Goal: Find specific page/section: Find specific page/section

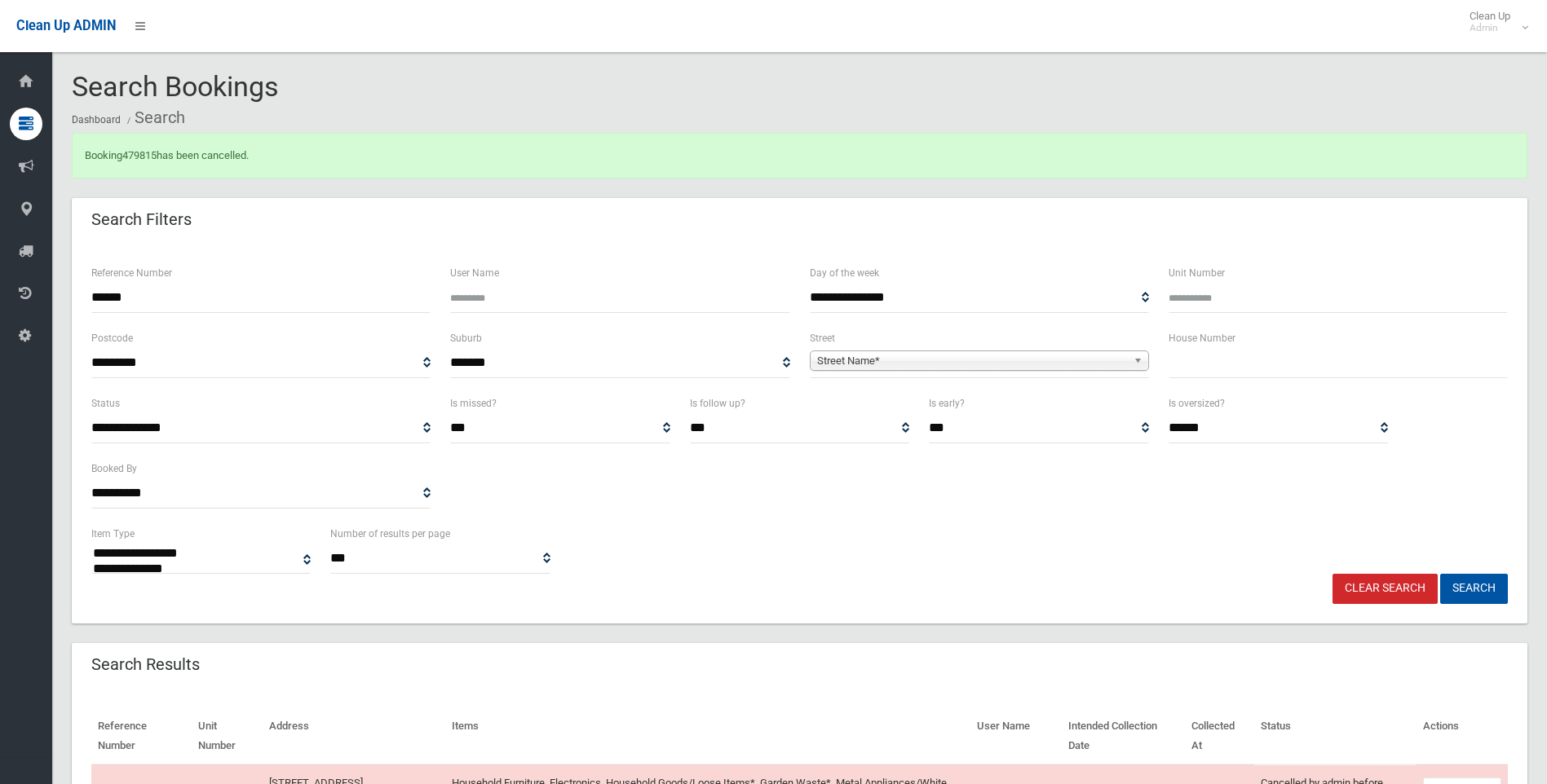
select select
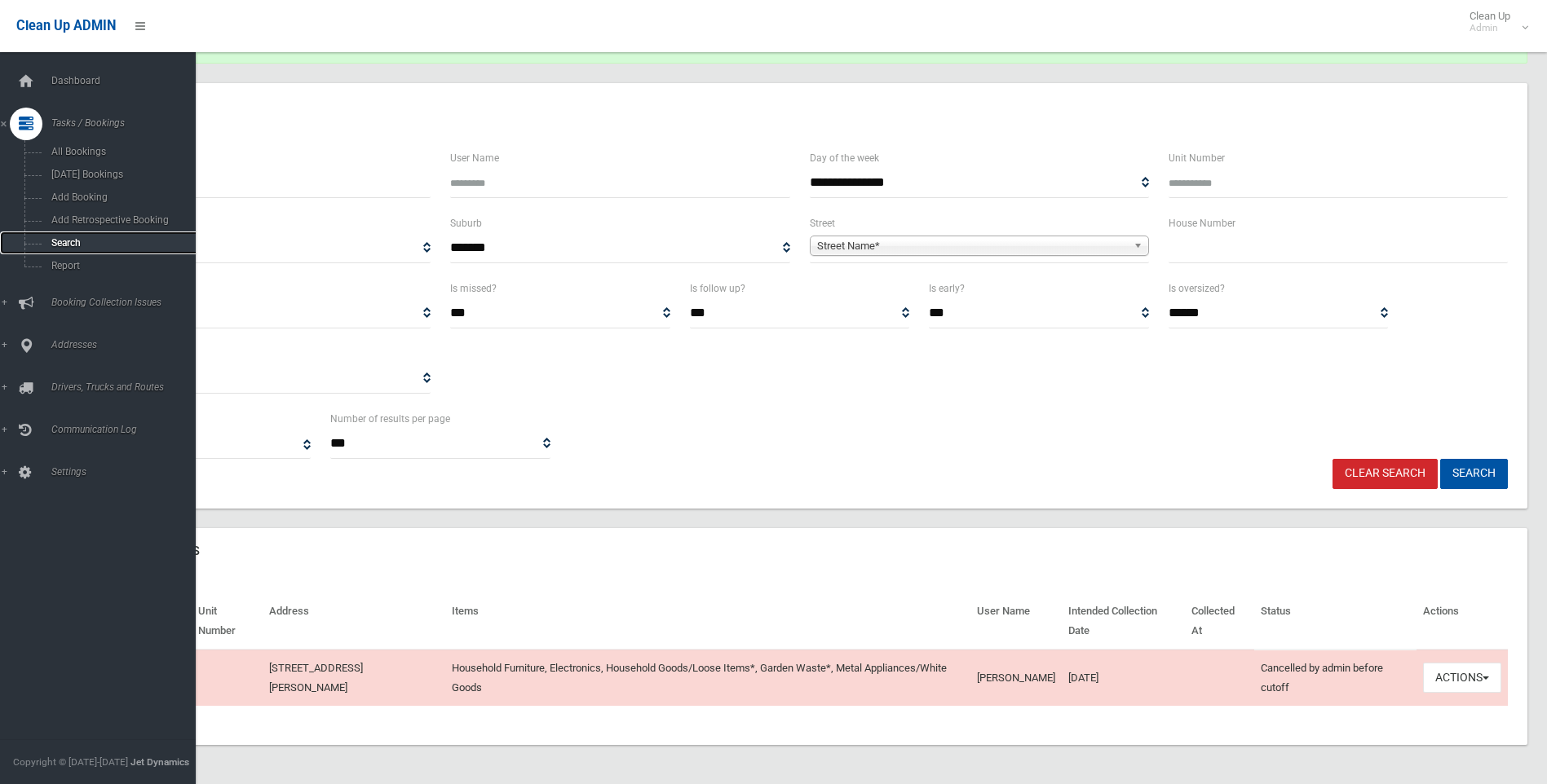
click at [67, 238] on span "Search" at bounding box center [119, 242] width 148 height 11
click at [55, 246] on span "Search" at bounding box center [119, 242] width 148 height 11
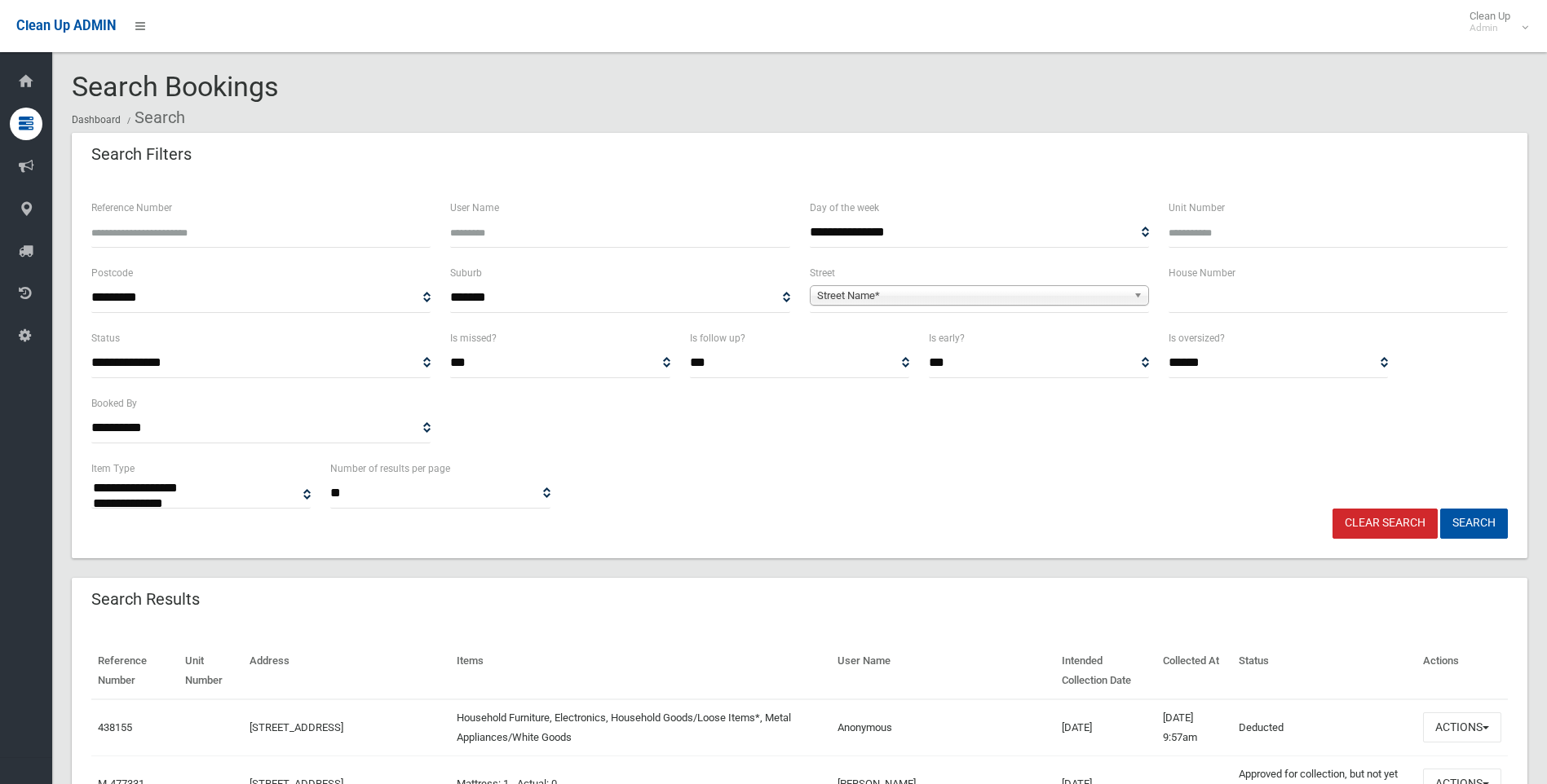
select select
click at [120, 232] on input "Reference Number" at bounding box center [261, 232] width 340 height 30
type input "******"
click at [1440, 508] on button "Search" at bounding box center [1474, 523] width 67 height 30
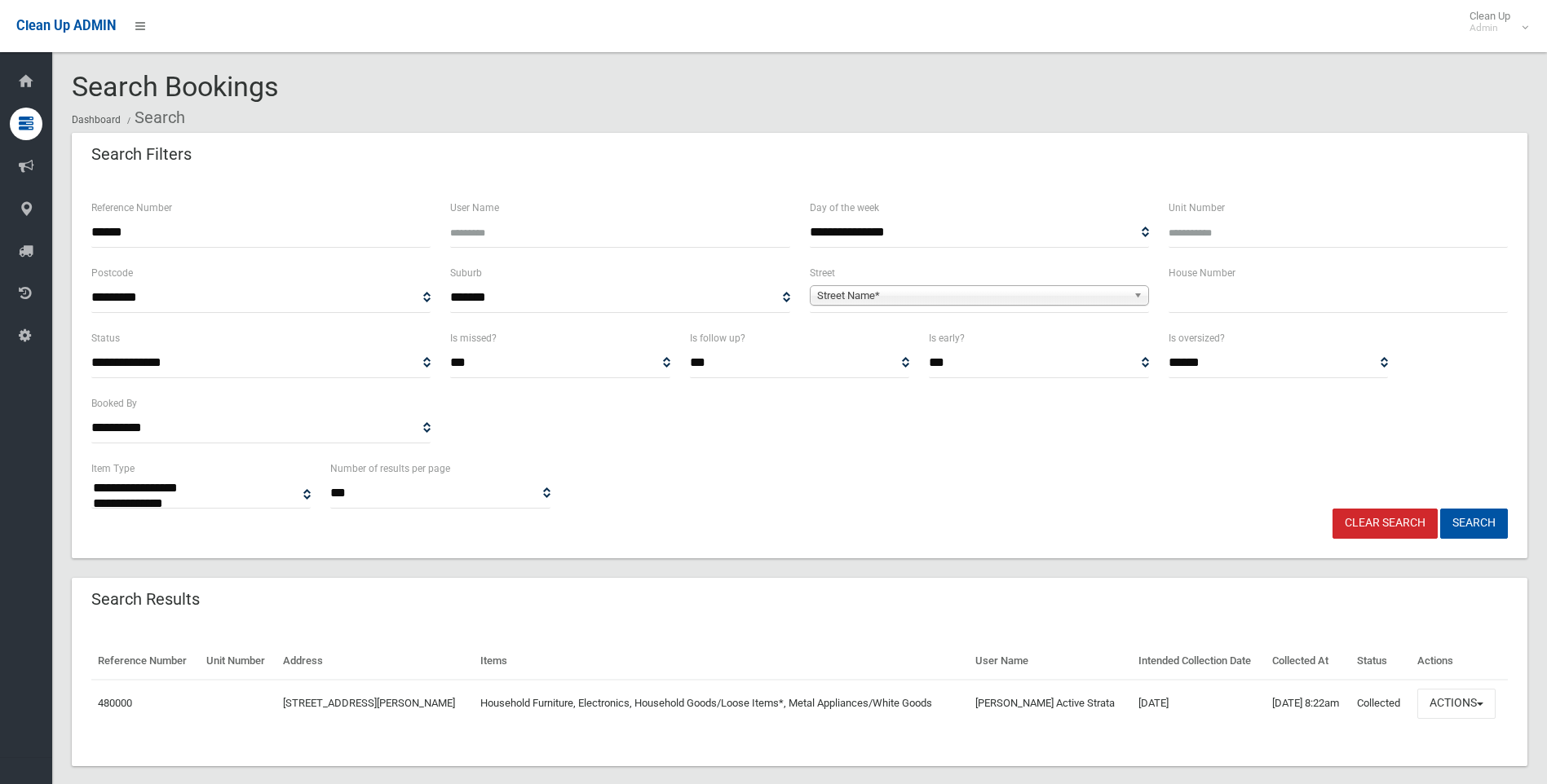
select select
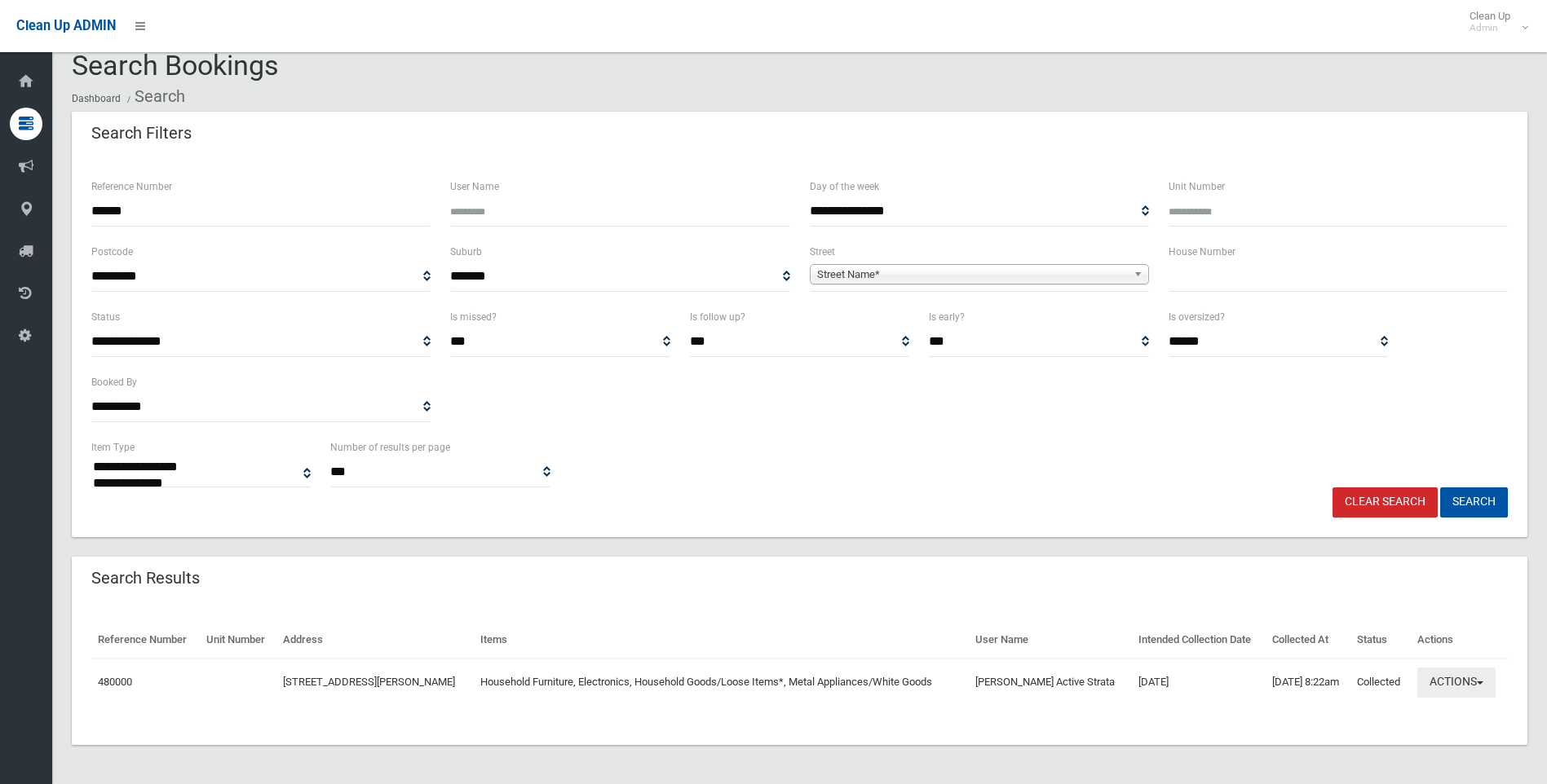
click at [1441, 678] on button "Actions" at bounding box center [1457, 682] width 79 height 30
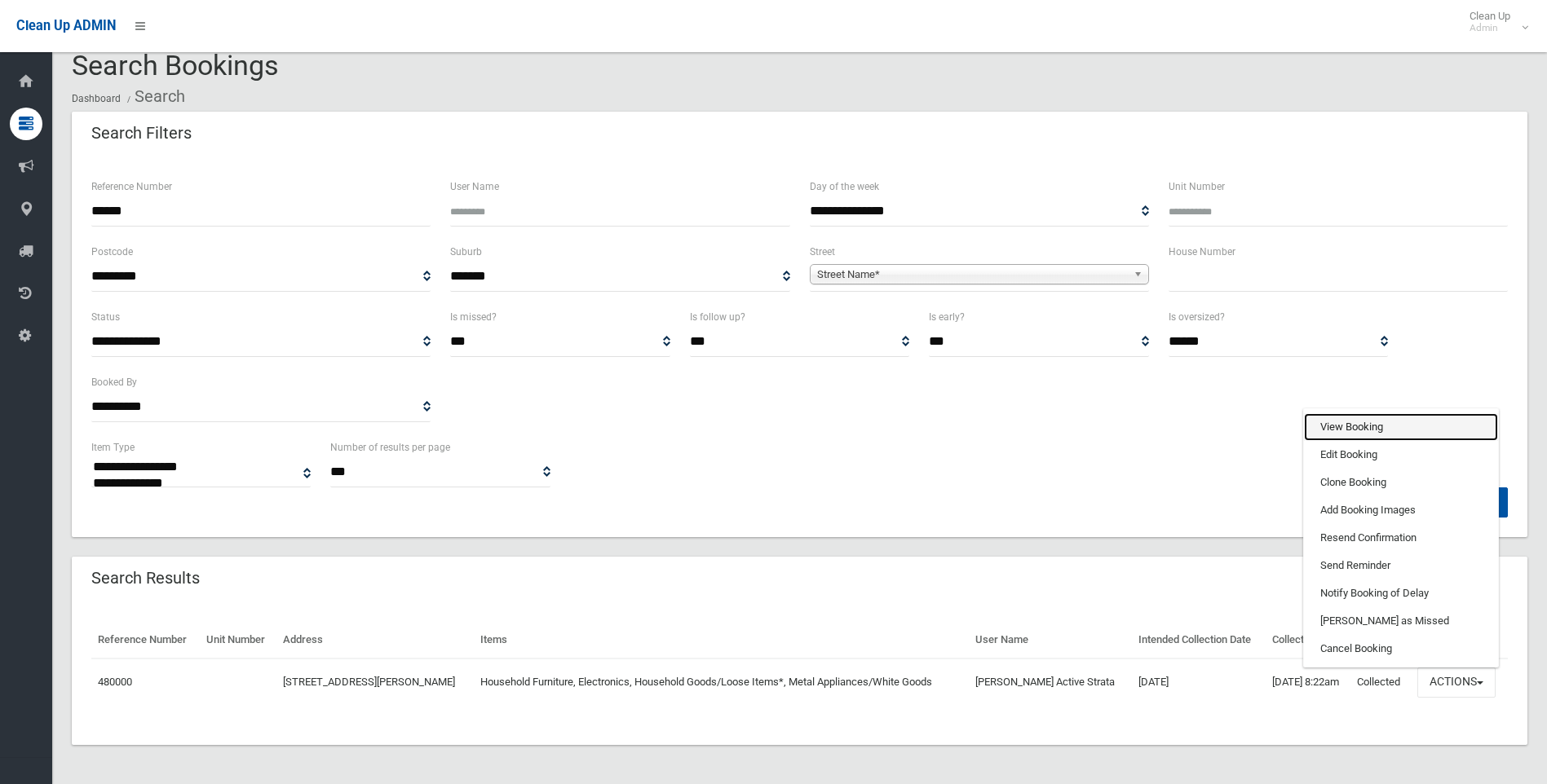
click at [1345, 425] on link "View Booking" at bounding box center [1400, 427] width 194 height 27
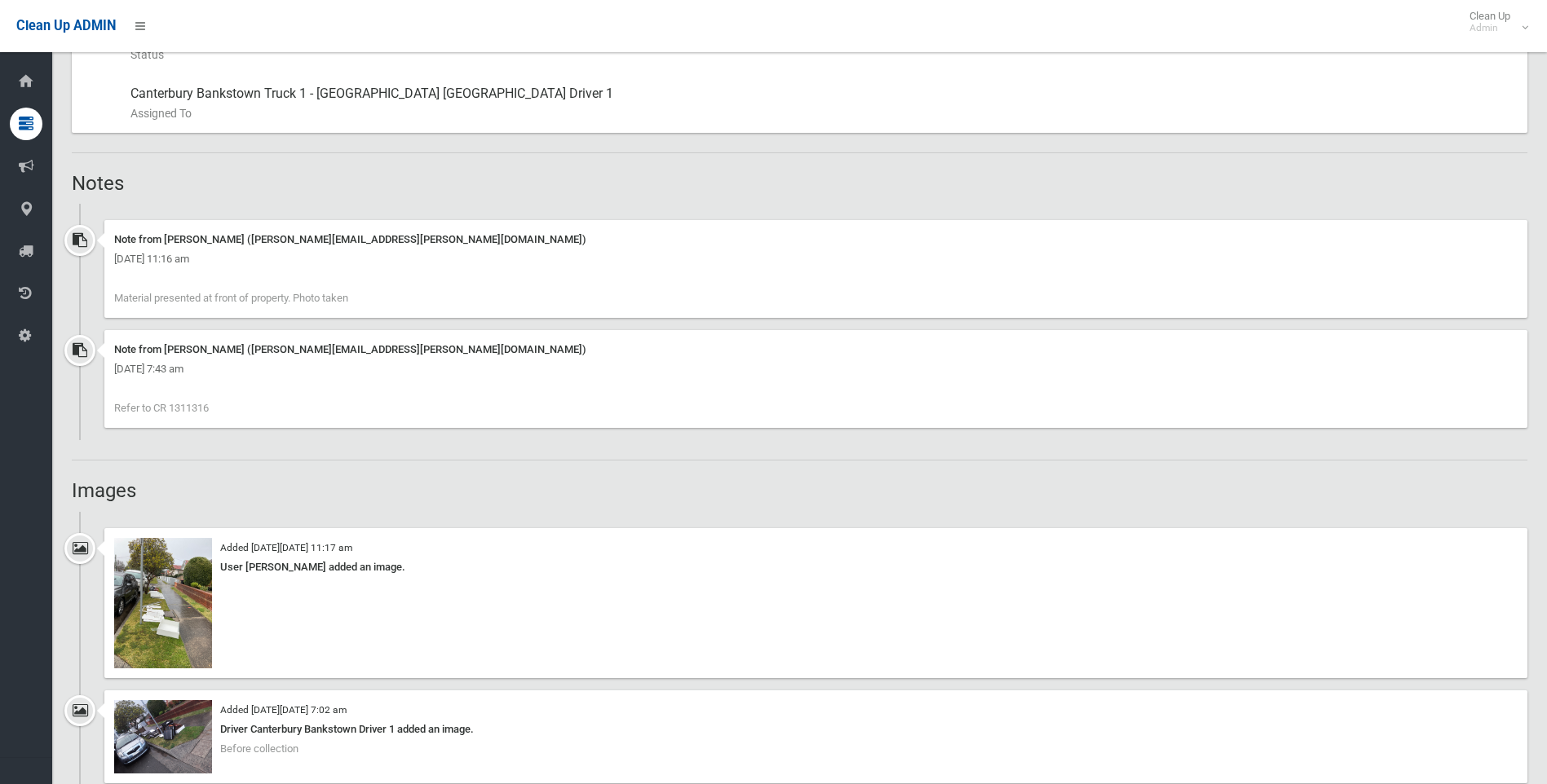
scroll to position [1151, 0]
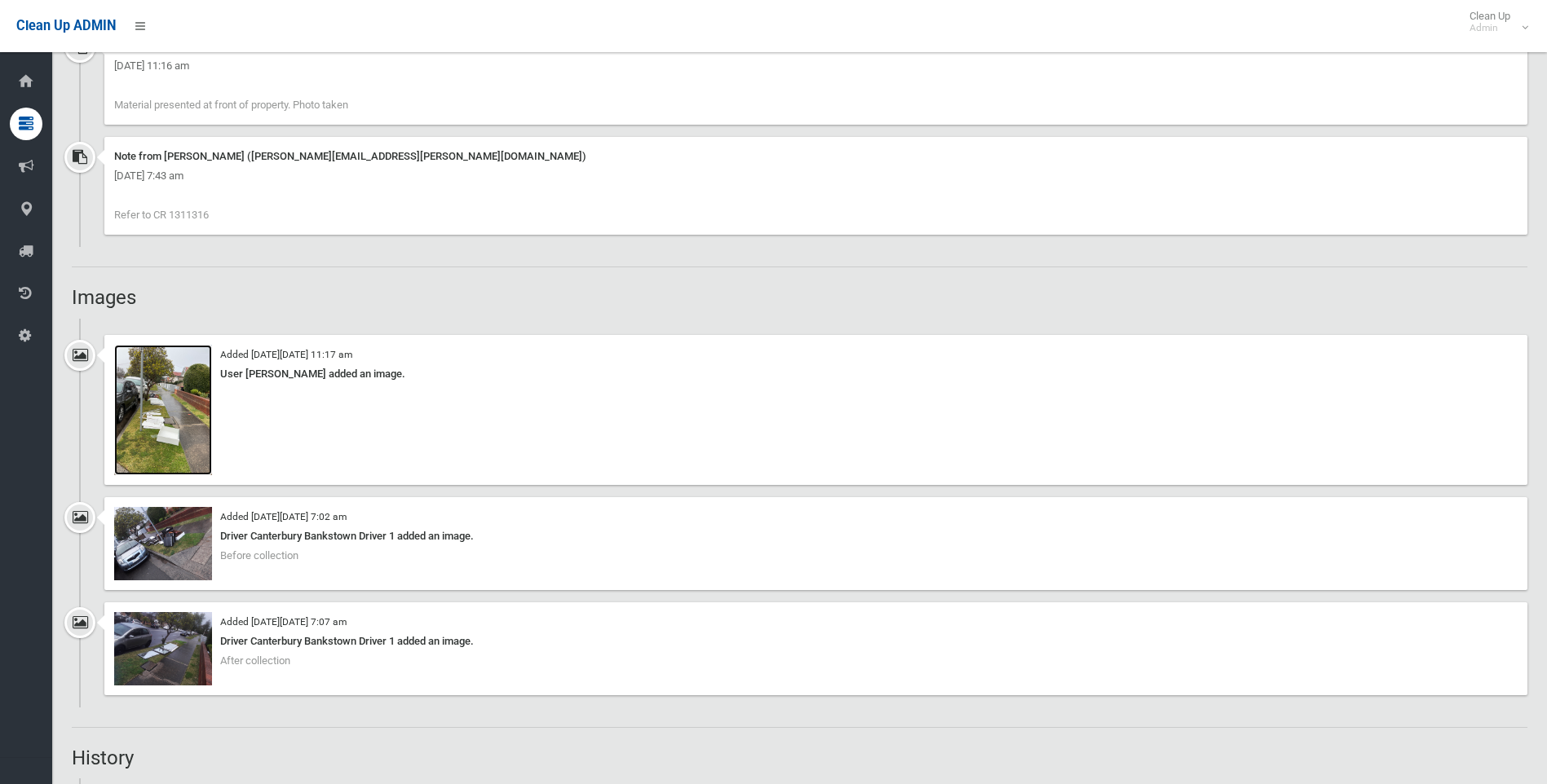
click at [148, 421] on img at bounding box center [163, 409] width 98 height 131
click at [156, 548] on img at bounding box center [163, 544] width 98 height 73
click at [144, 649] on img at bounding box center [163, 649] width 98 height 73
click at [157, 415] on img at bounding box center [163, 409] width 98 height 131
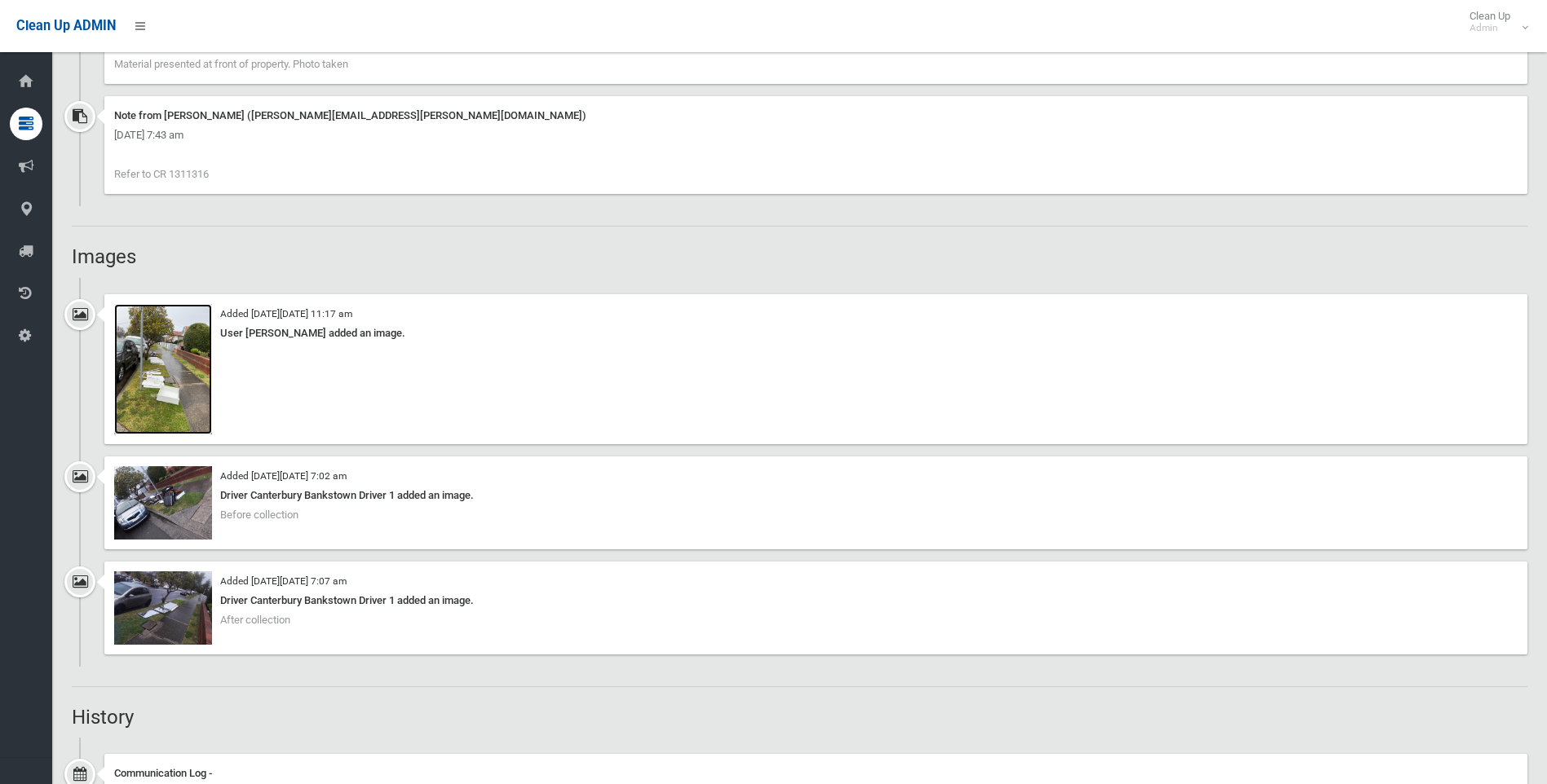
scroll to position [1194, 0]
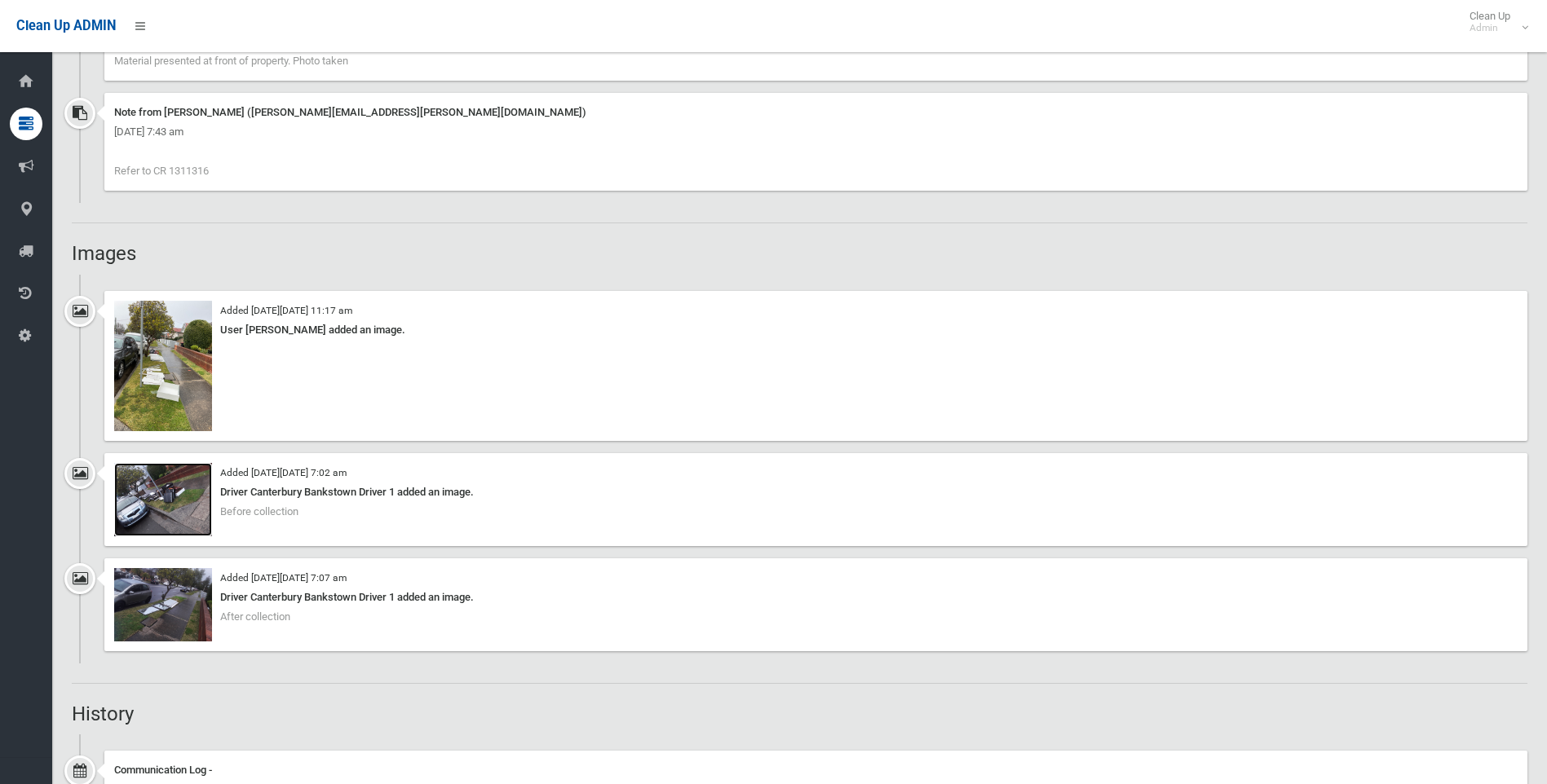
click at [134, 508] on img at bounding box center [163, 500] width 98 height 73
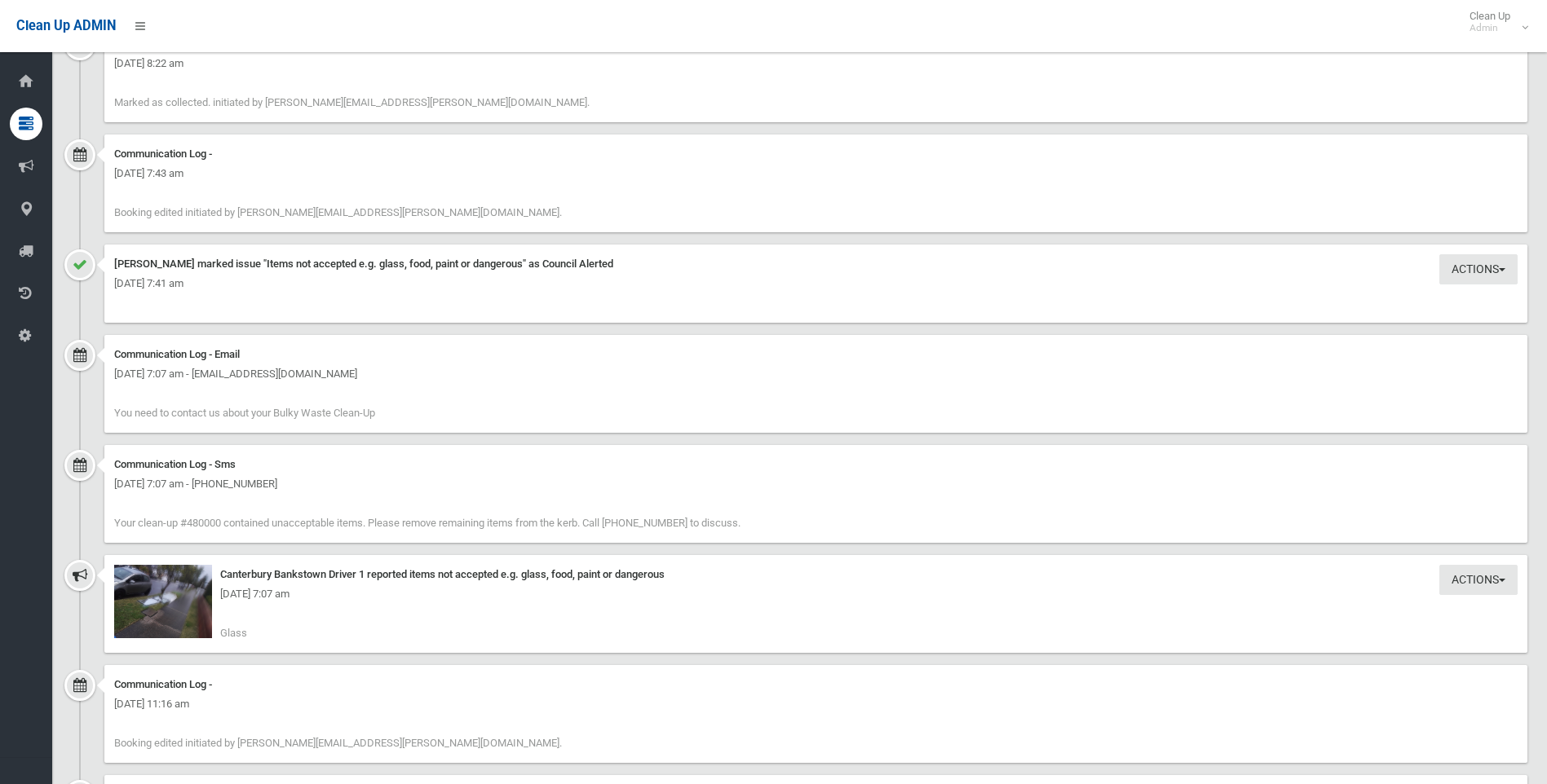
scroll to position [1925, 0]
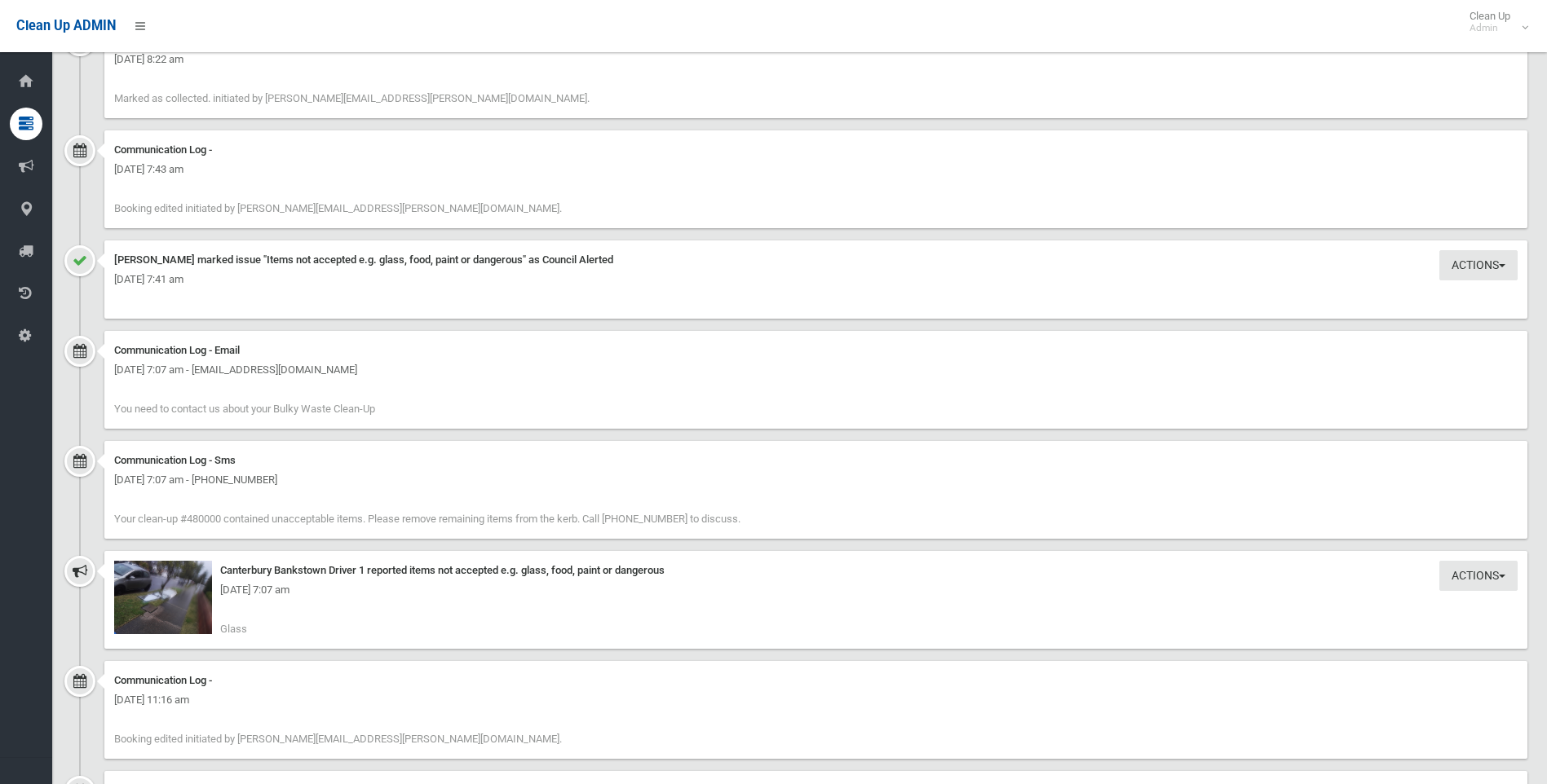
click at [177, 596] on div "Wednesday 20th August 2025 - 7:07 am" at bounding box center [816, 590] width 1404 height 20
click at [177, 599] on div "Wednesday 20th August 2025 - 7:07 am" at bounding box center [816, 590] width 1404 height 20
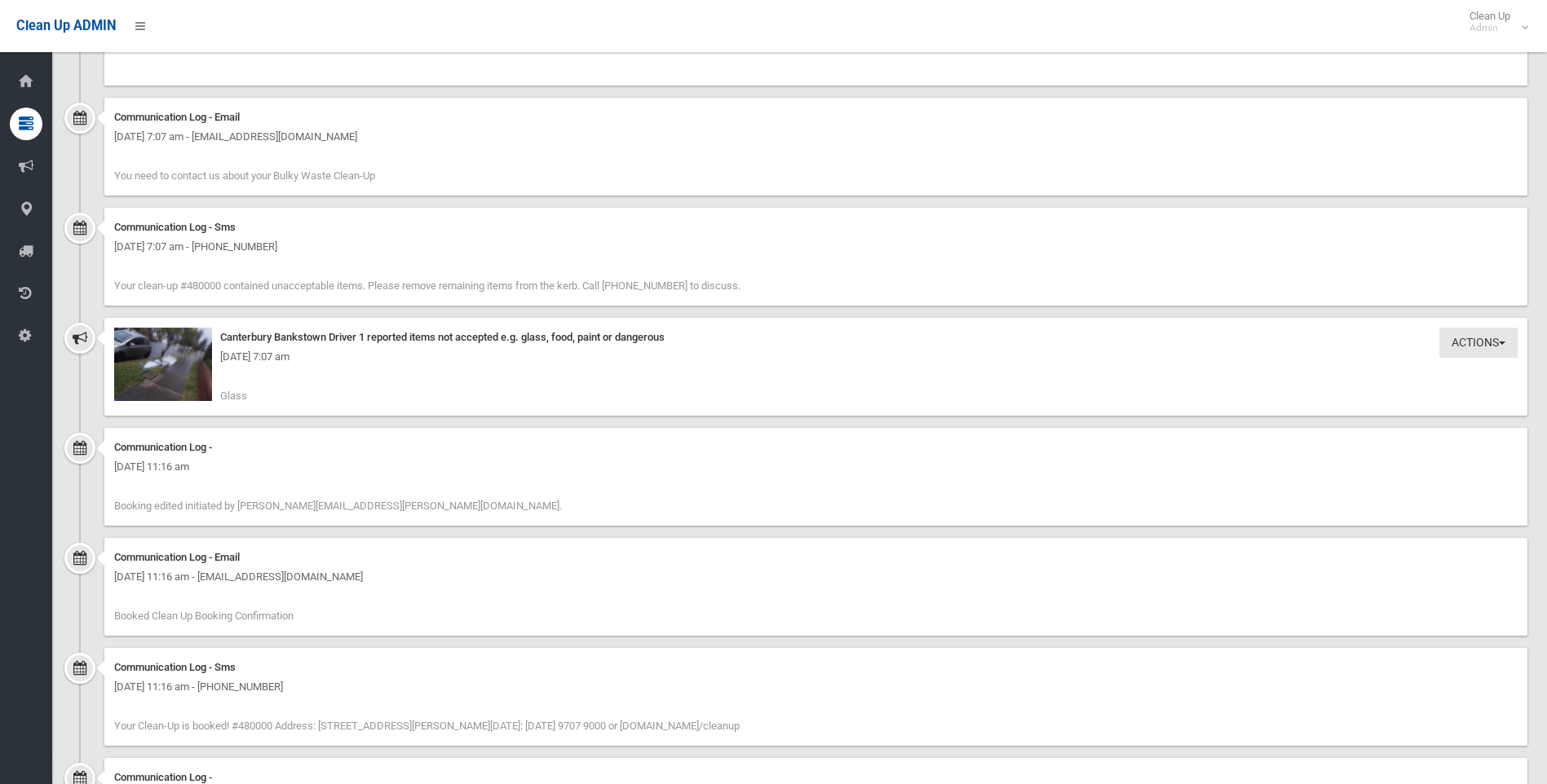
scroll to position [2251, 0]
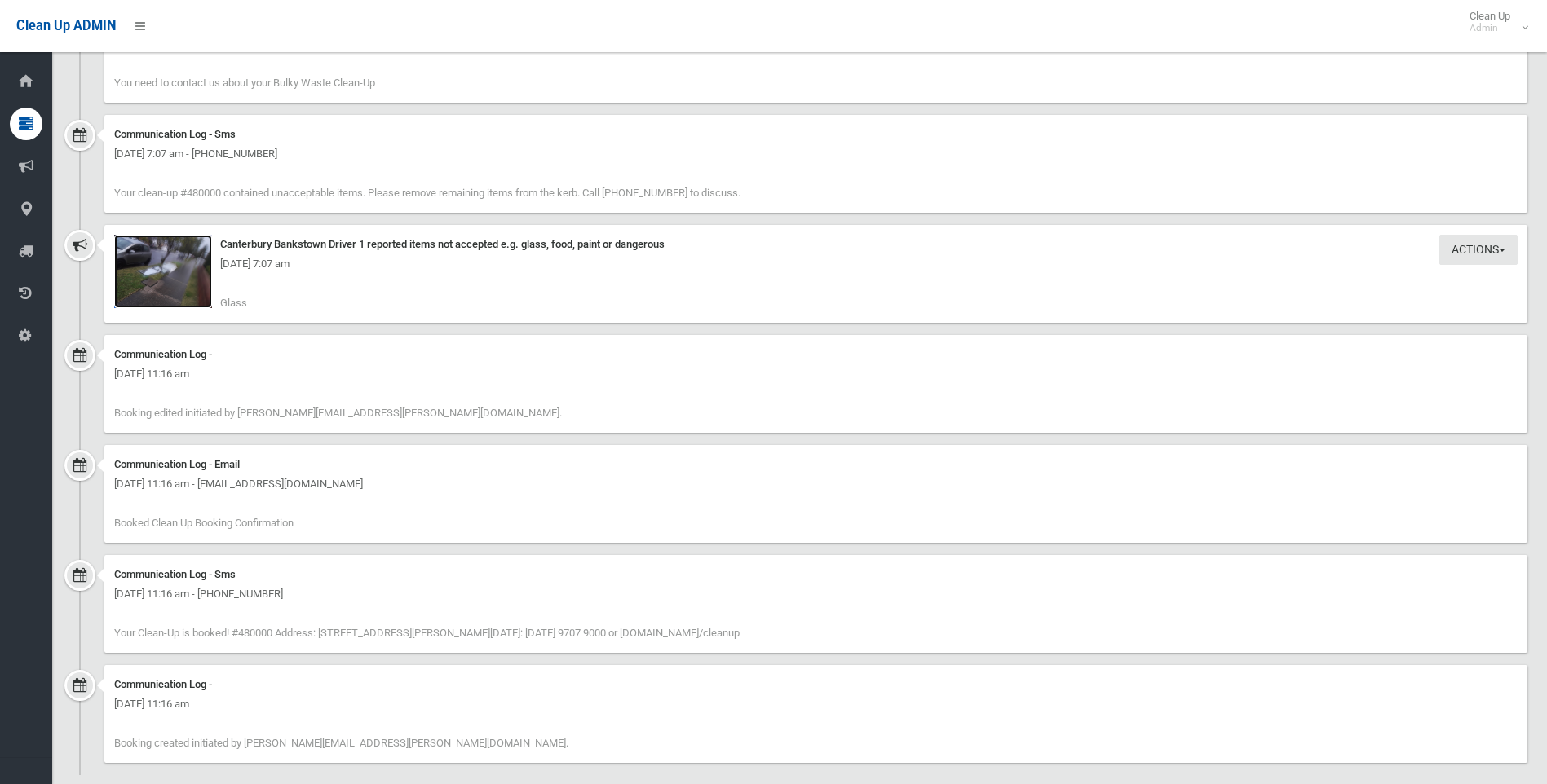
click at [161, 287] on img at bounding box center [163, 271] width 98 height 73
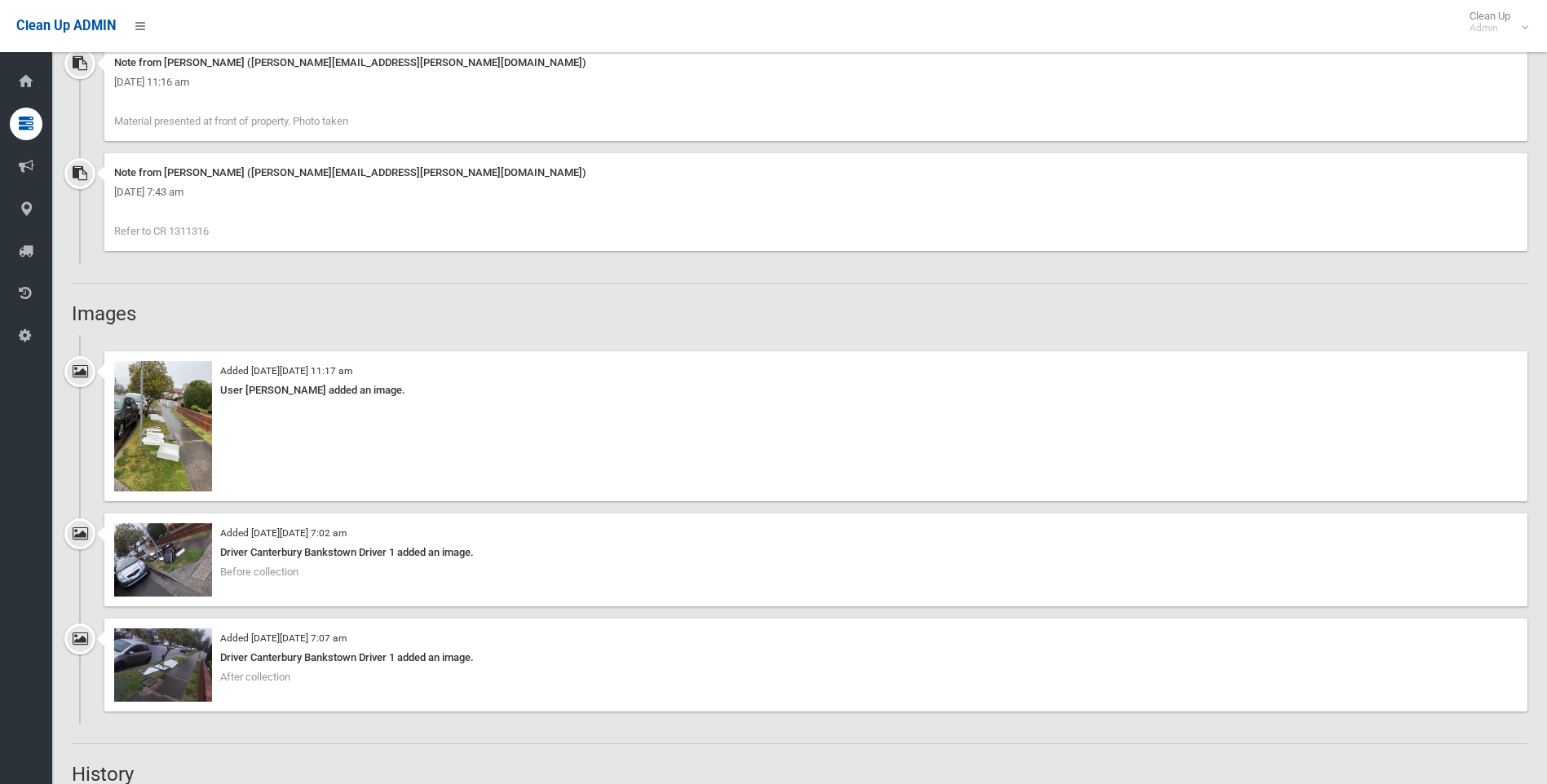
scroll to position [1137, 0]
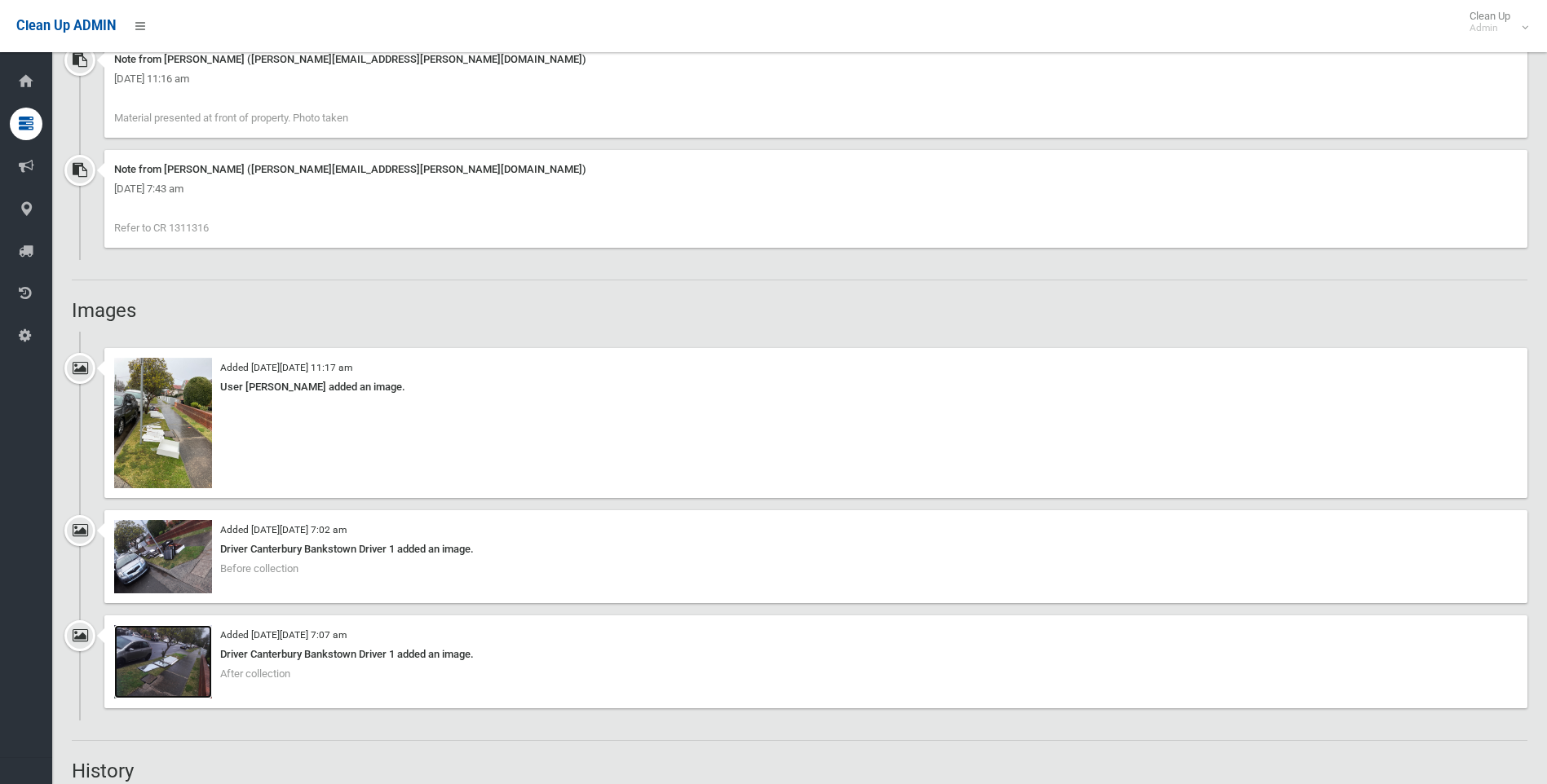
click at [165, 661] on img at bounding box center [163, 662] width 98 height 73
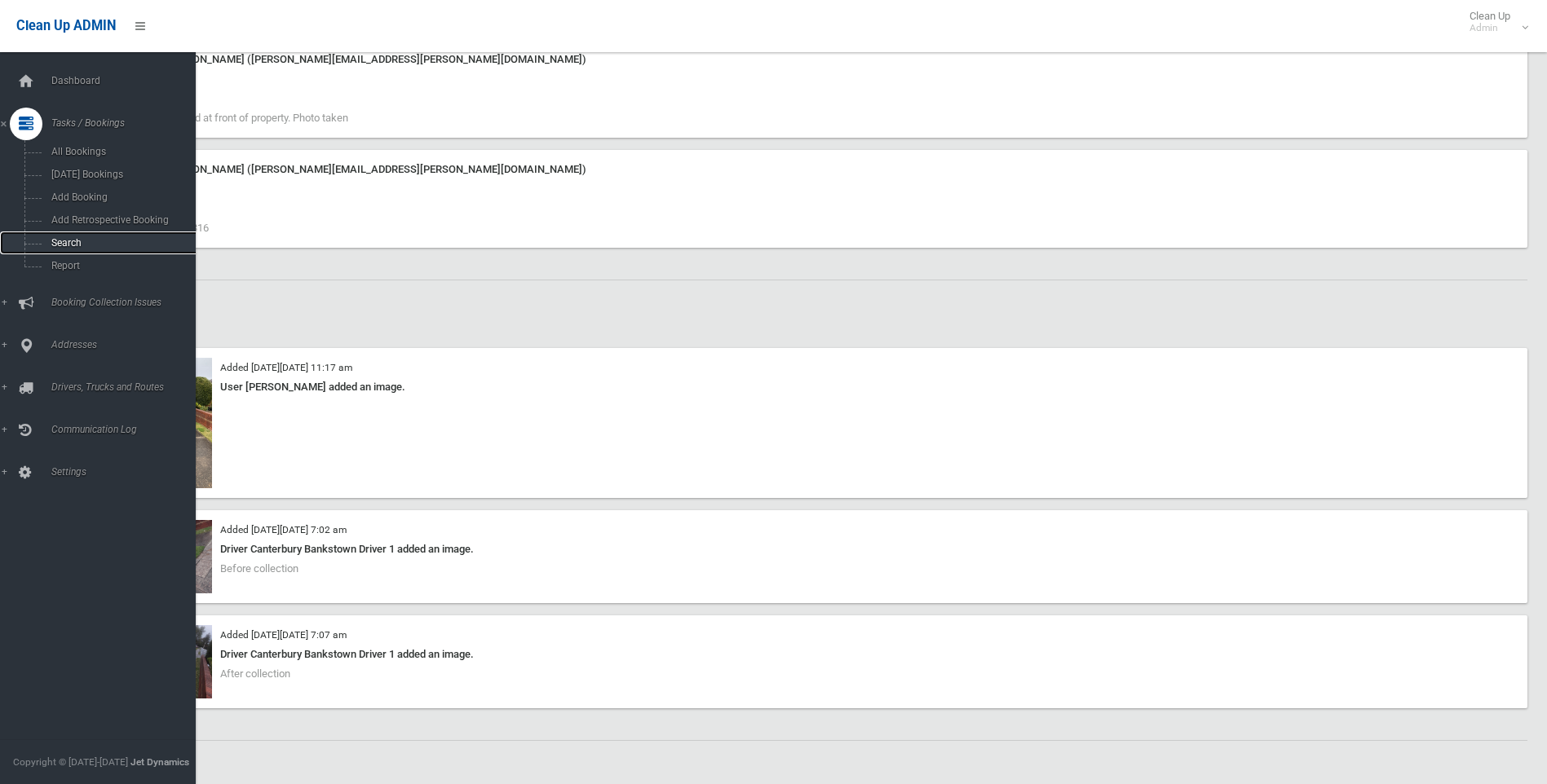
click at [68, 236] on link "Search" at bounding box center [104, 242] width 208 height 23
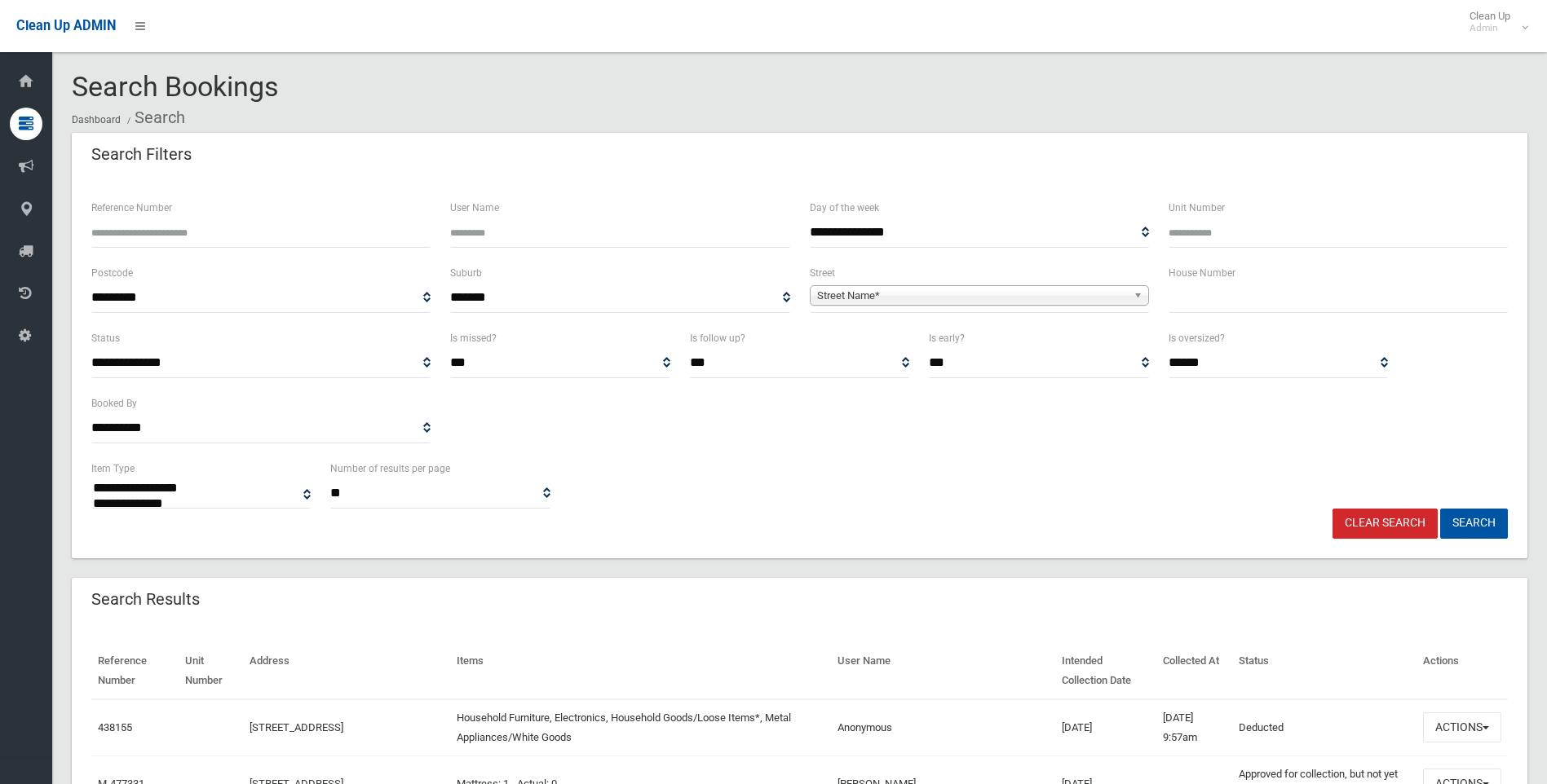
select select
click at [1208, 307] on input "text" at bounding box center [1339, 298] width 340 height 30
type input "**"
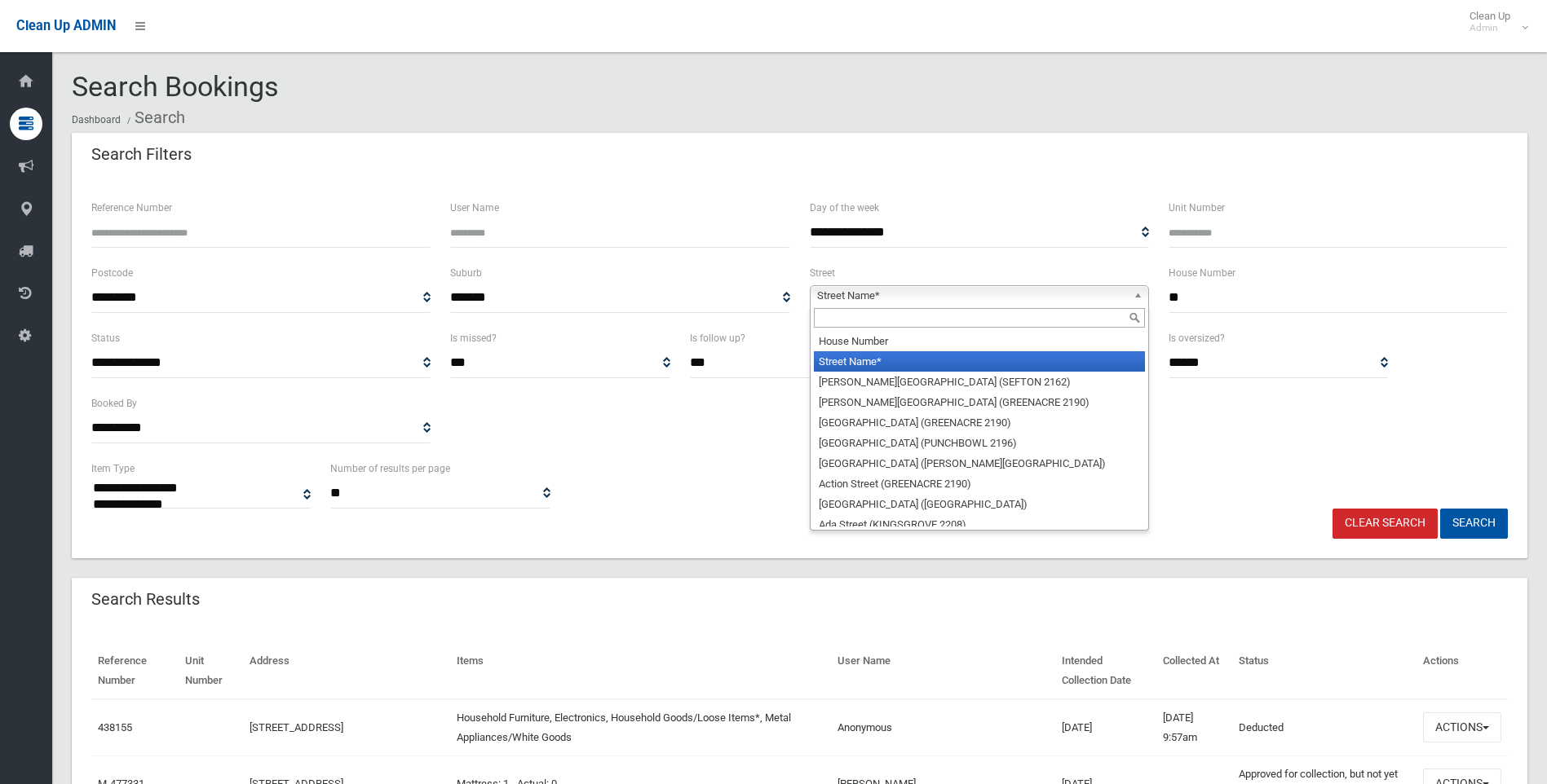
click at [899, 301] on span "Street Name*" at bounding box center [972, 295] width 310 height 20
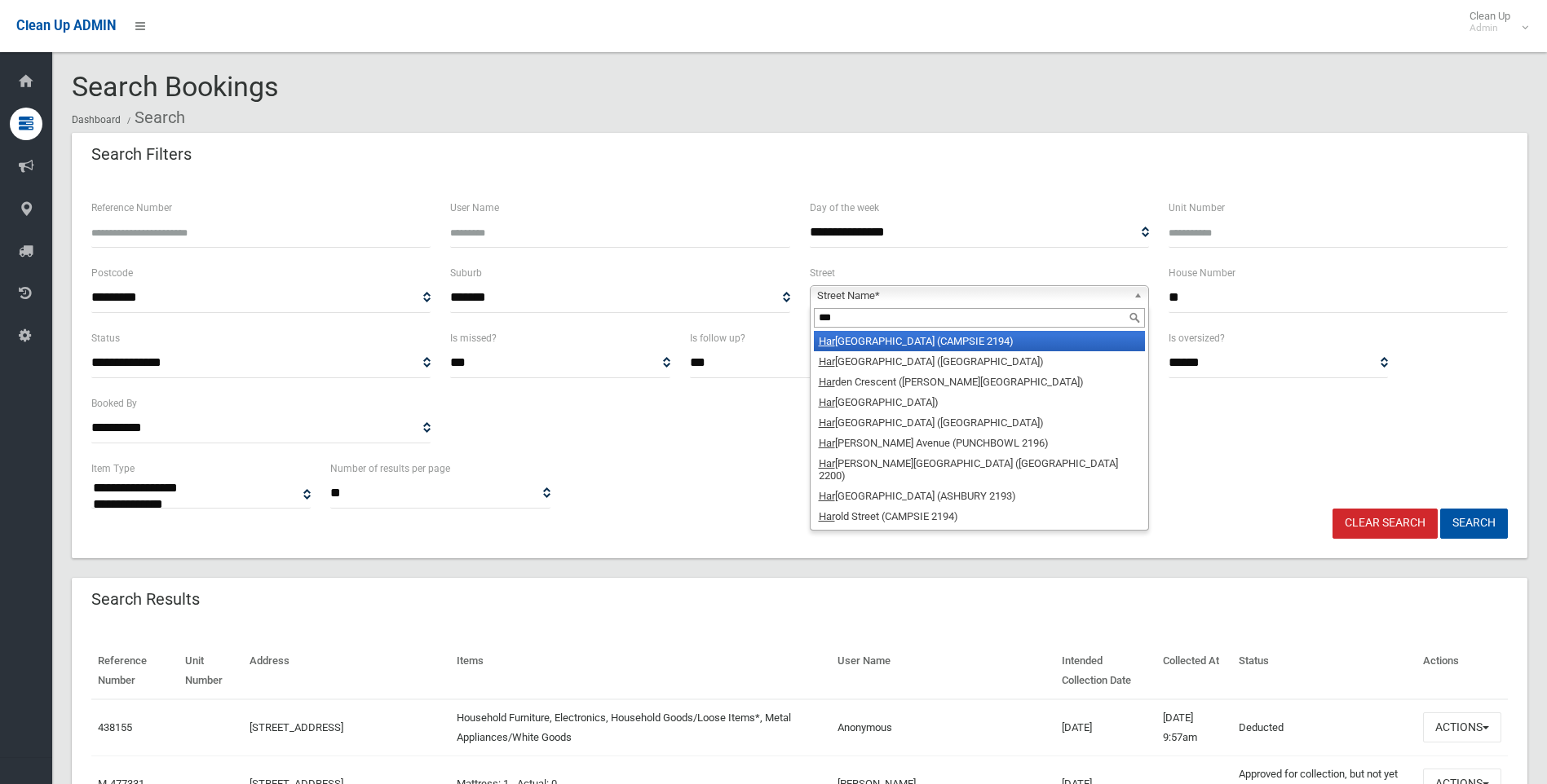
type input "****"
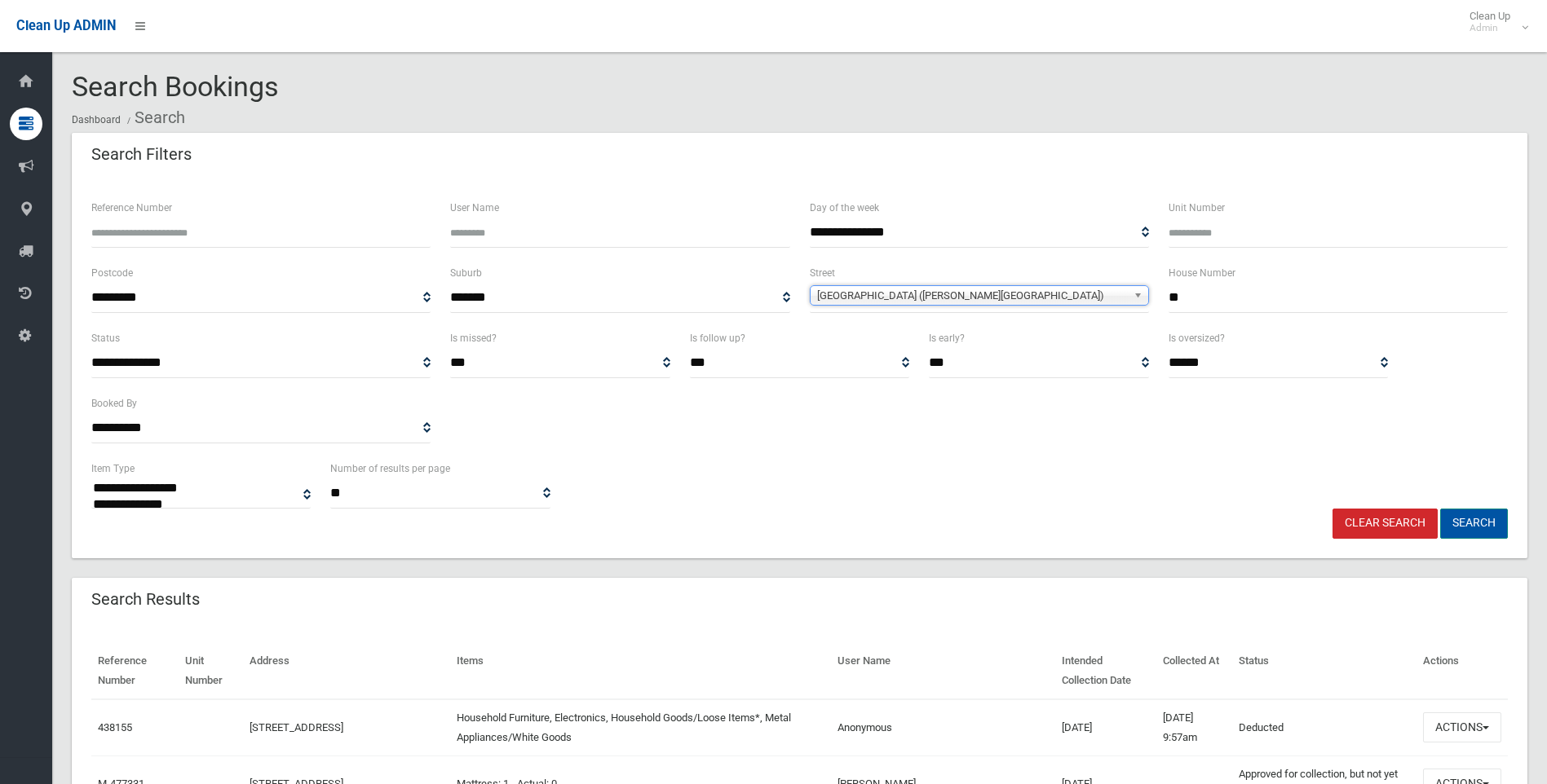
click at [1481, 526] on button "Search" at bounding box center [1474, 523] width 67 height 30
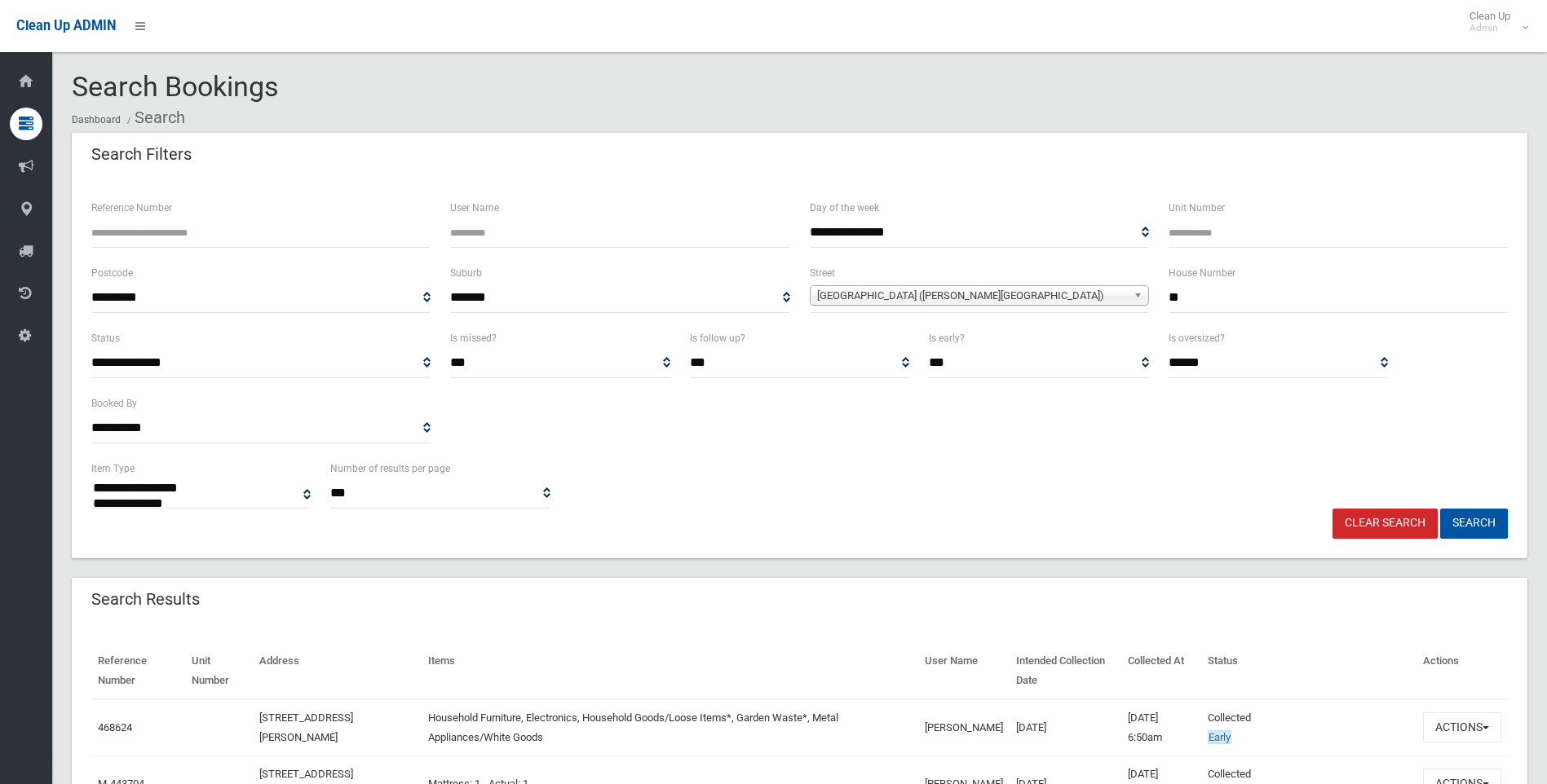
select select
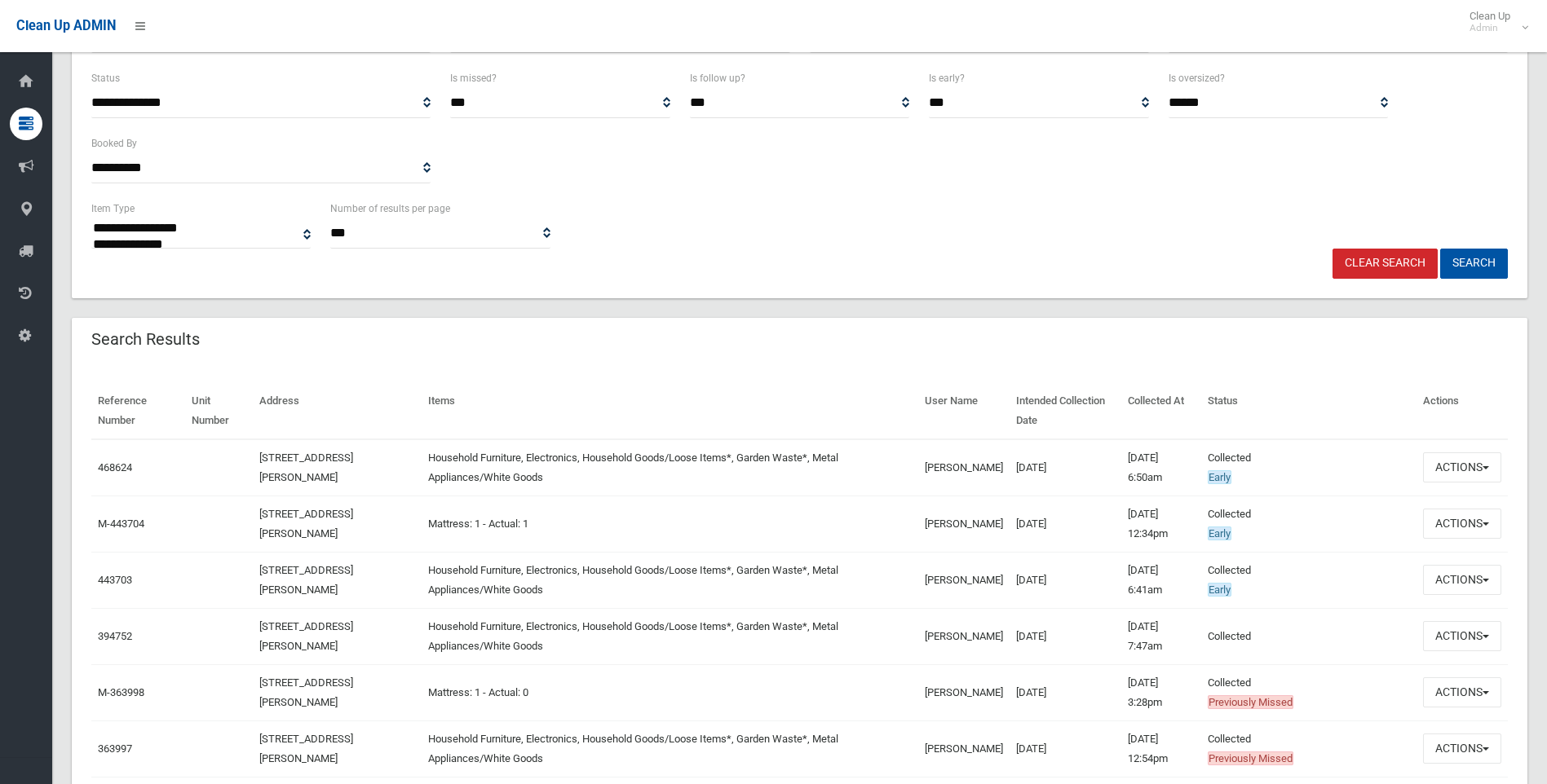
scroll to position [299, 0]
